Goal: Task Accomplishment & Management: Manage account settings

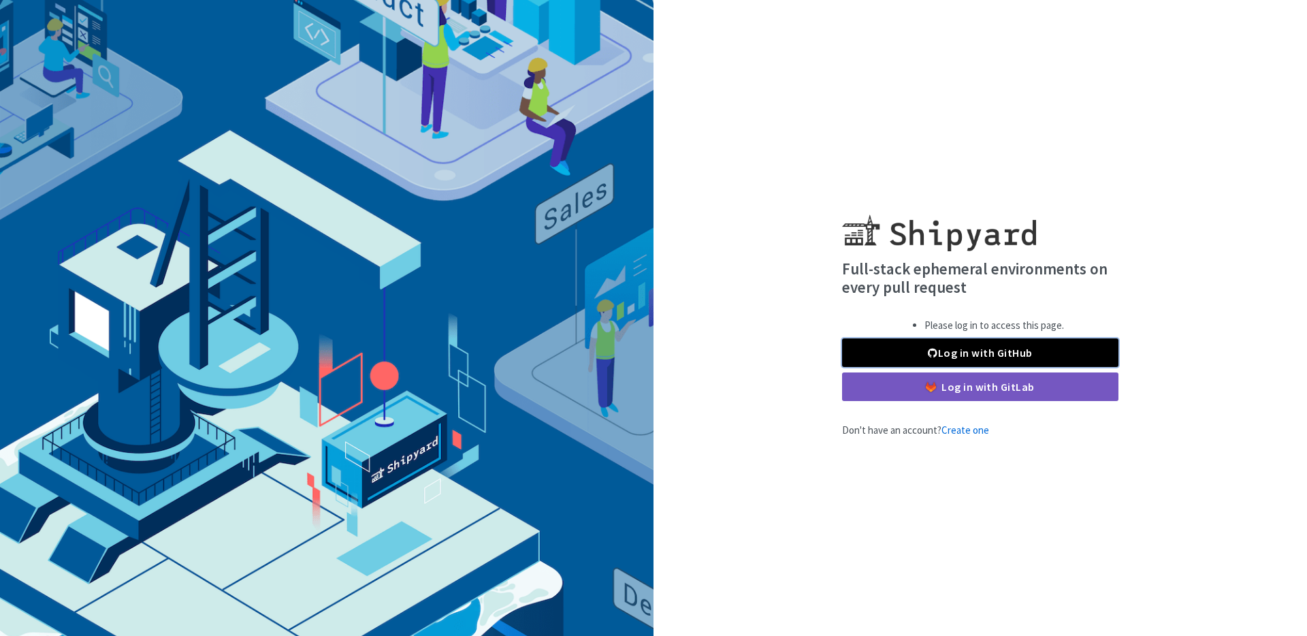
click at [984, 348] on link "Log in with GitHub" at bounding box center [980, 352] width 276 height 29
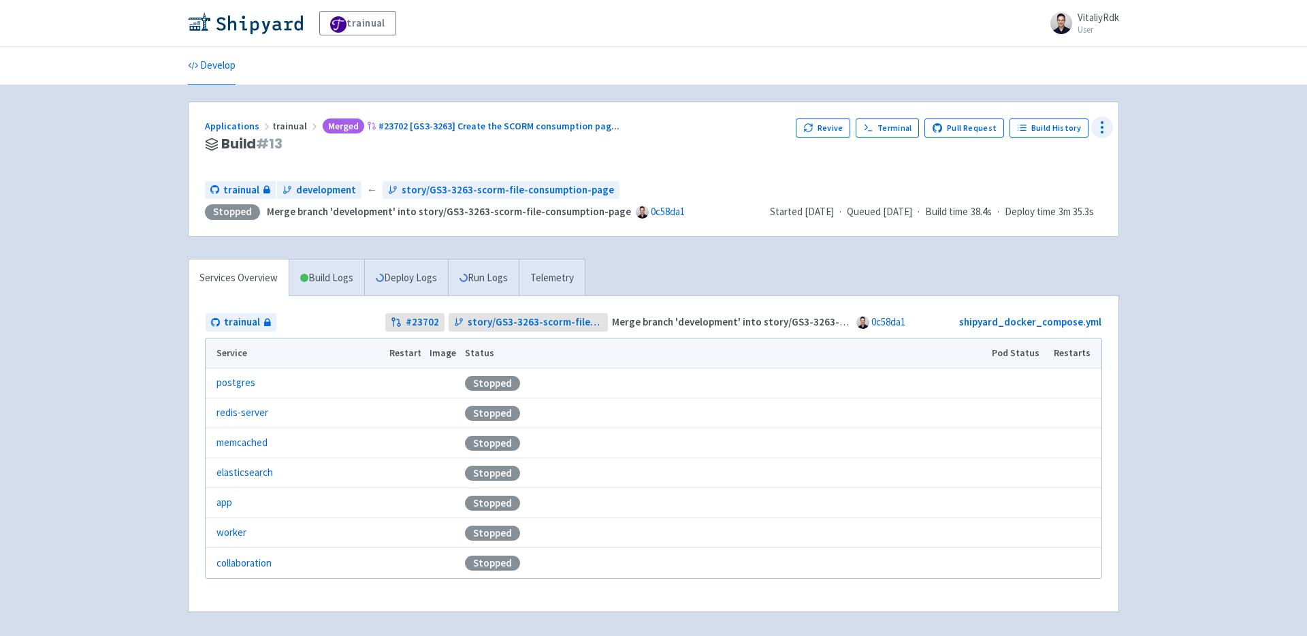
click at [1097, 130] on icon at bounding box center [1102, 127] width 16 height 16
click at [1046, 163] on span "Configure" at bounding box center [1027, 158] width 43 height 19
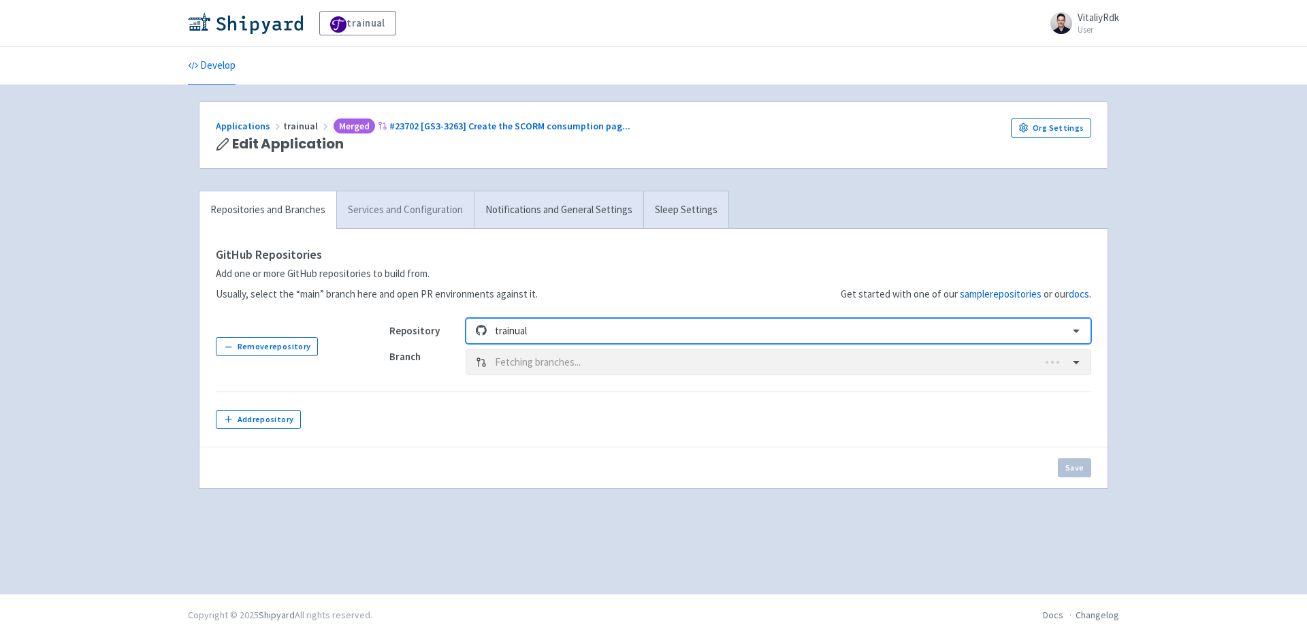
click at [422, 213] on link "Services and Configuration" at bounding box center [405, 209] width 138 height 37
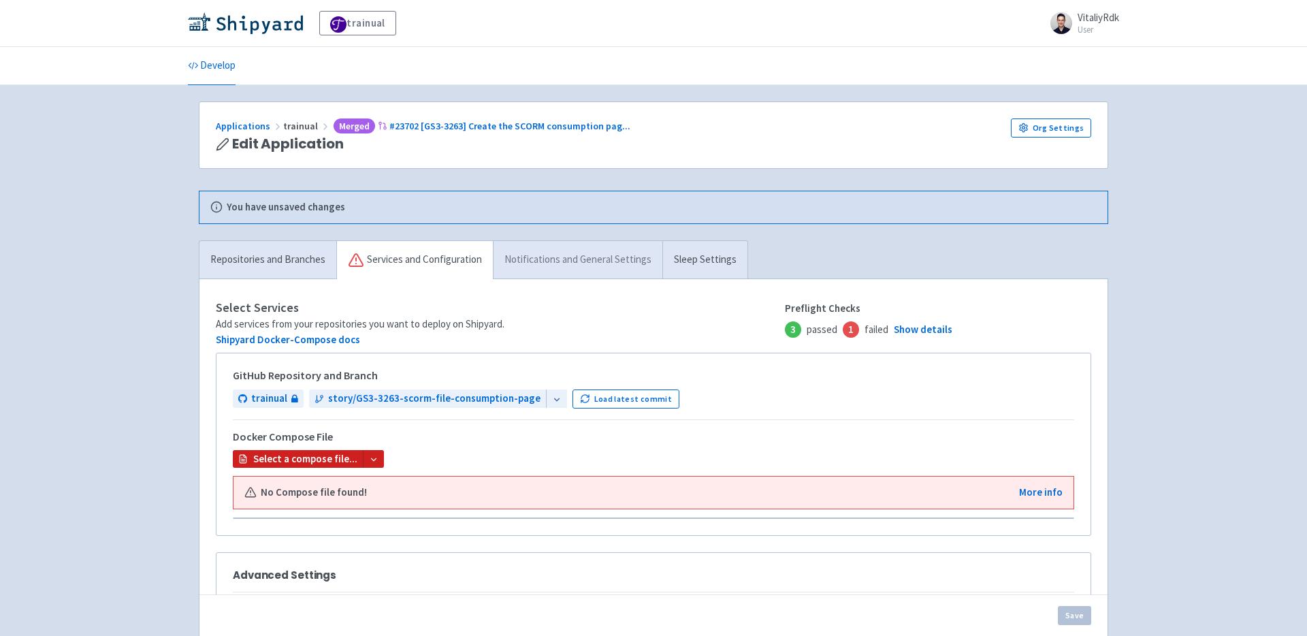
click at [556, 266] on link "Notifications and General Settings" at bounding box center [578, 260] width 170 height 38
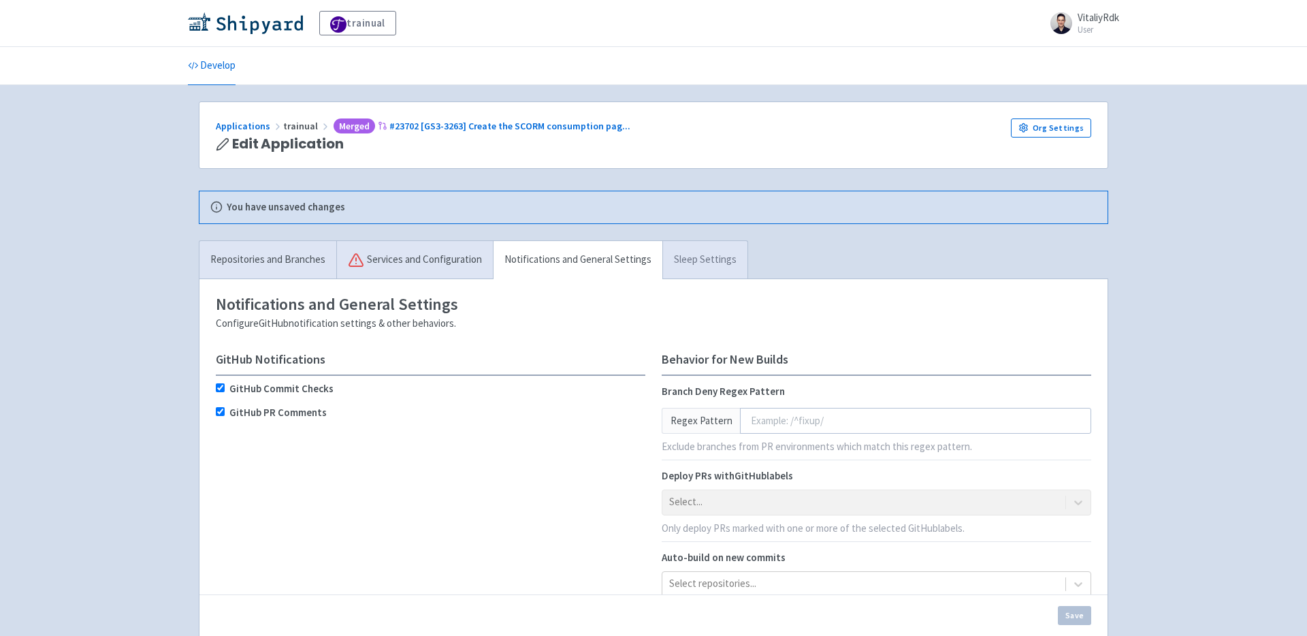
click at [708, 261] on link "Sleep Settings" at bounding box center [705, 260] width 85 height 38
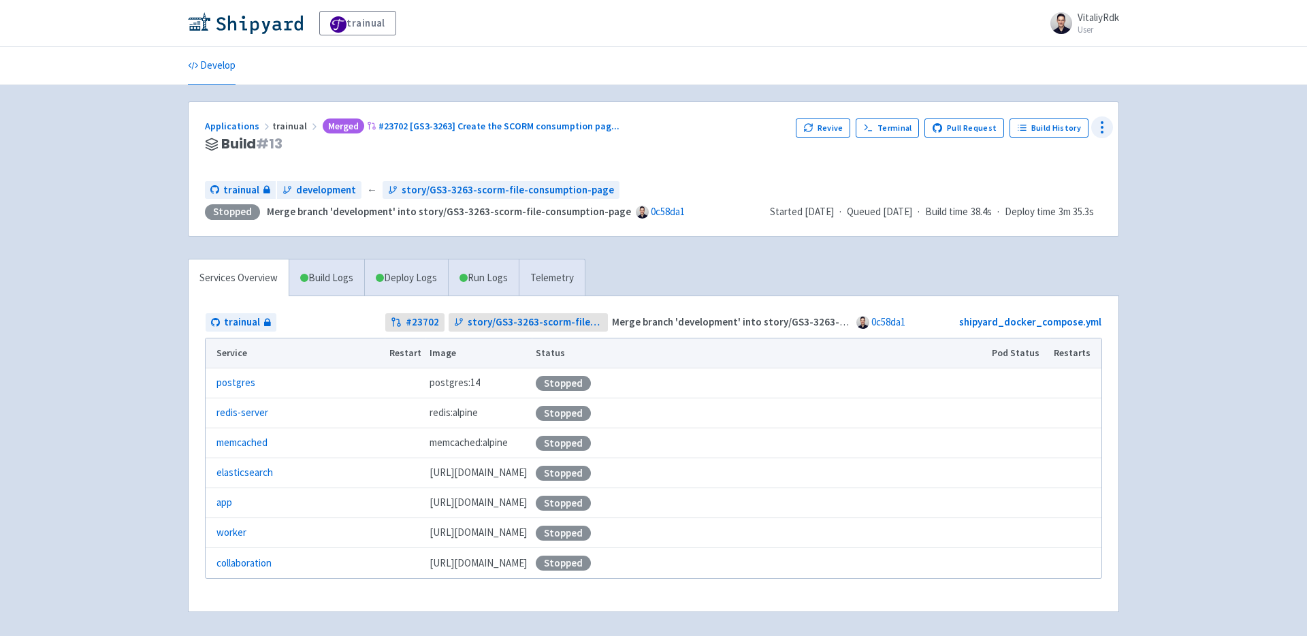
click at [1107, 129] on icon at bounding box center [1102, 127] width 16 height 16
click at [1065, 225] on span "Env Vars" at bounding box center [1051, 231] width 91 height 19
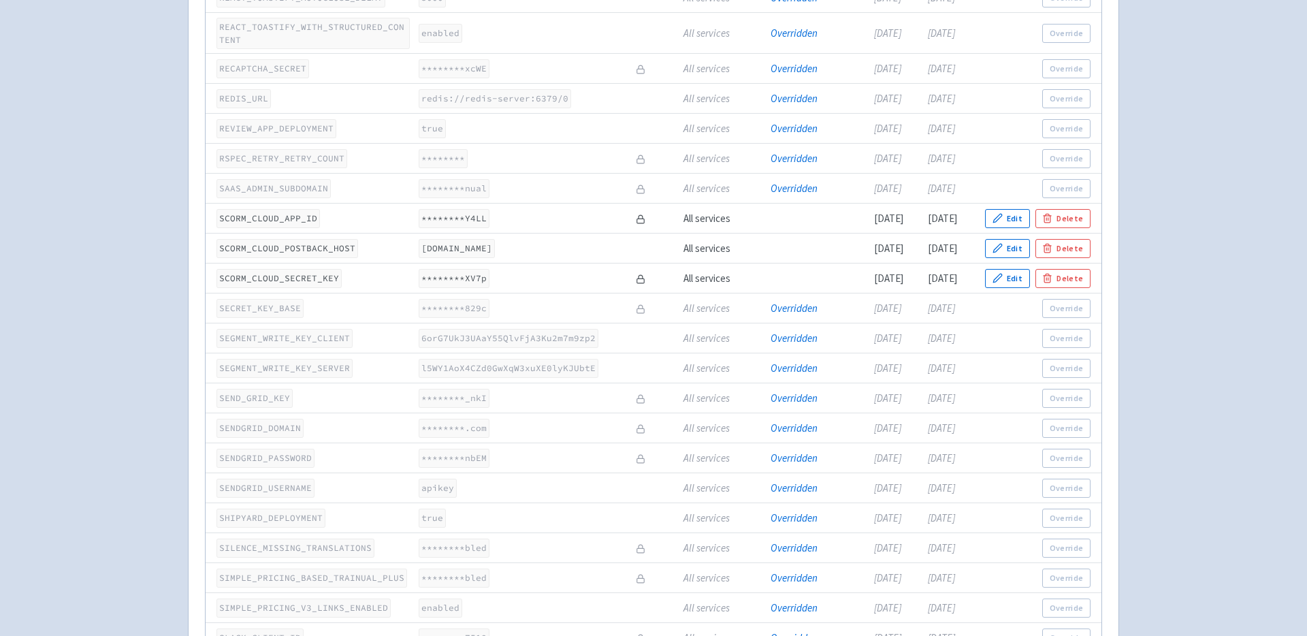
click at [495, 257] on code "app-trainual-trainual-pr23702.dev.trainual.shipyard.host" at bounding box center [457, 248] width 76 height 18
click at [1000, 253] on icon "button" at bounding box center [998, 248] width 10 height 10
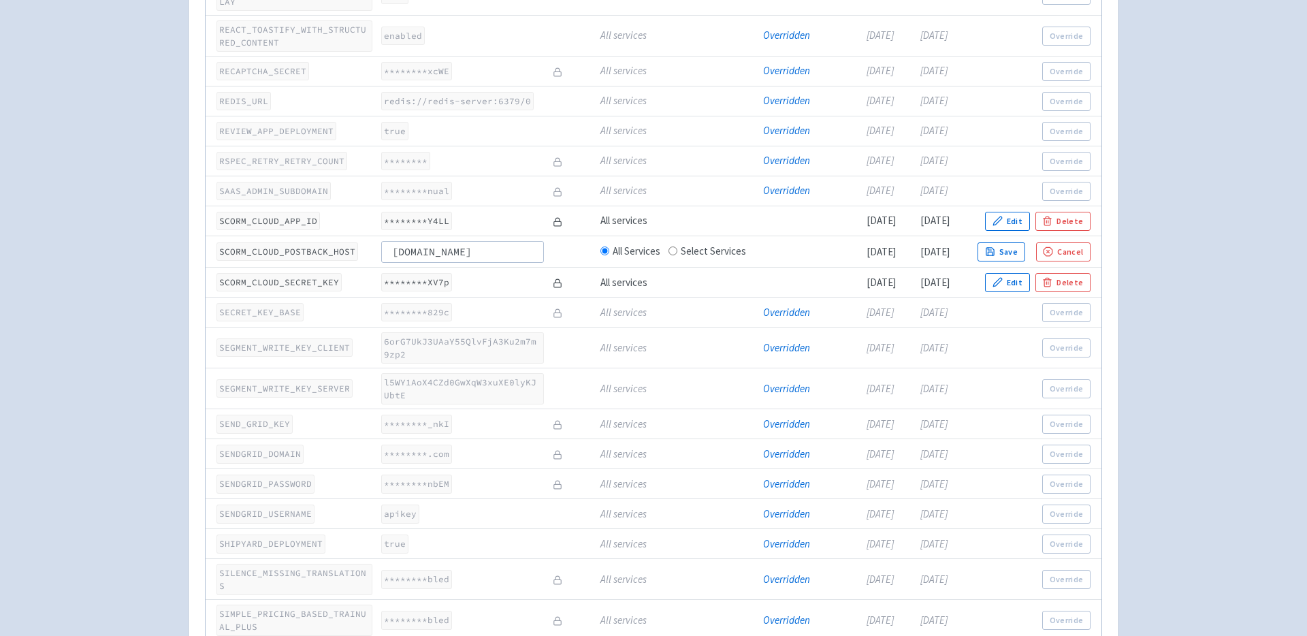
scroll to position [0, 0]
drag, startPoint x: 535, startPoint y: 319, endPoint x: 200, endPoint y: 317, distance: 335.0
click at [412, 263] on input "app-trainual-trainual-pr23702.dev.trainual.shipyard.host" at bounding box center [462, 252] width 163 height 22
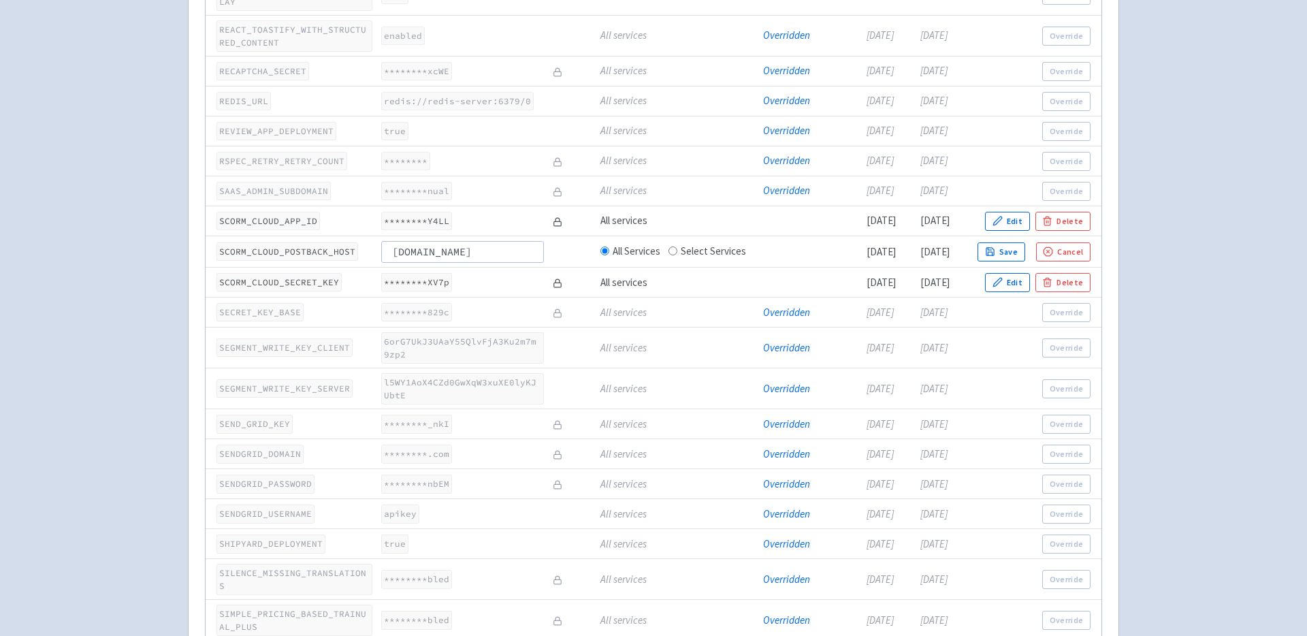
drag, startPoint x: 388, startPoint y: 321, endPoint x: 693, endPoint y: 398, distance: 314.1
click at [496, 263] on input "app-trainual-trainual-pr23702.dev.trainual.shipyard.host" at bounding box center [462, 252] width 163 height 22
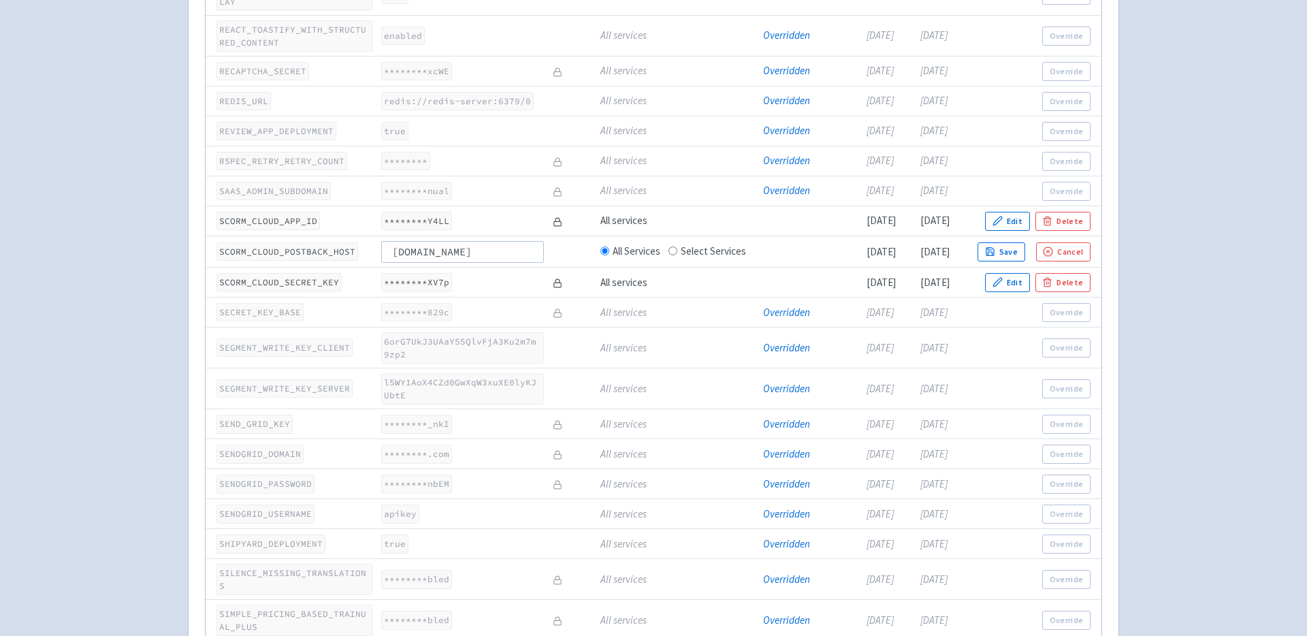
click at [496, 263] on input "app-trainual-trainual-pr23702.dev.trainual.shipyard.host" at bounding box center [462, 252] width 163 height 22
click at [1082, 261] on button "Cancel" at bounding box center [1063, 251] width 54 height 19
